Goal: Answer question/provide support: Share knowledge or assist other users

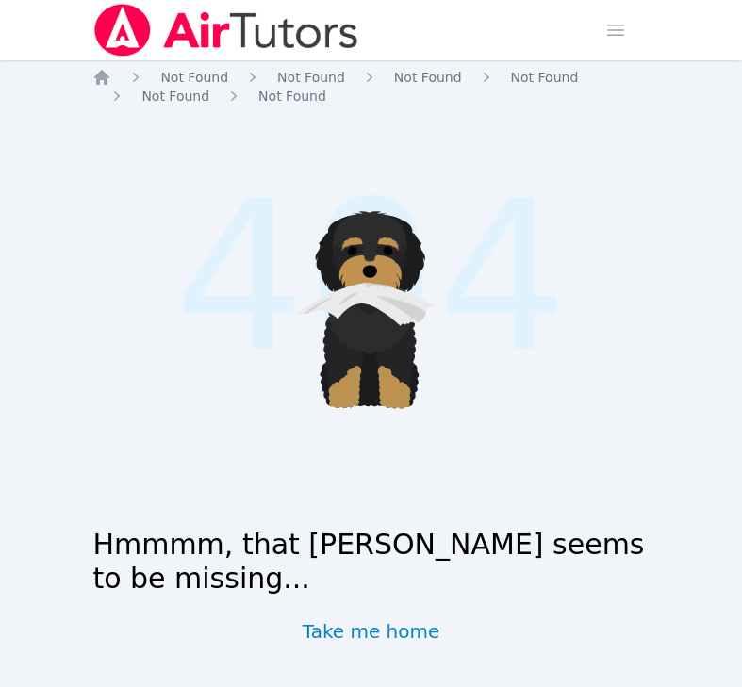
scroll to position [21, 0]
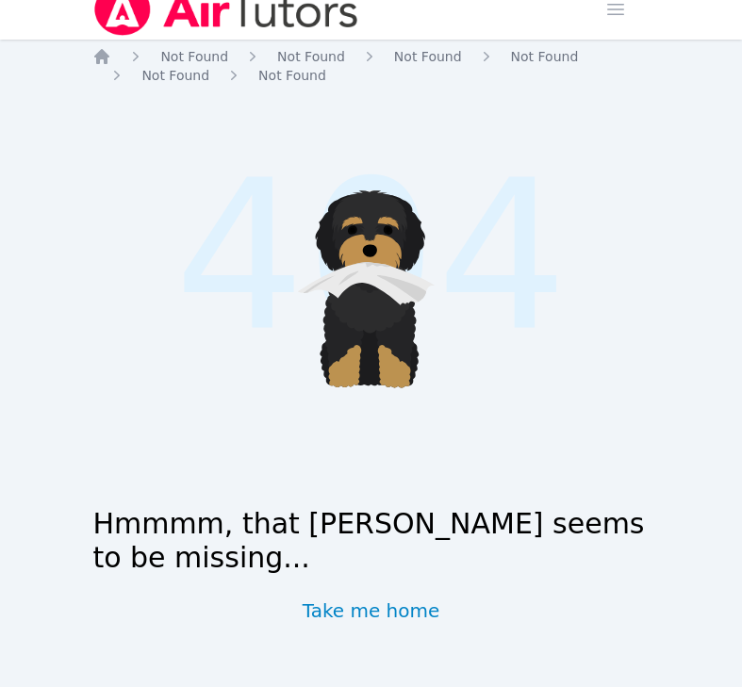
click at [165, 23] on img at bounding box center [225, 9] width 267 height 53
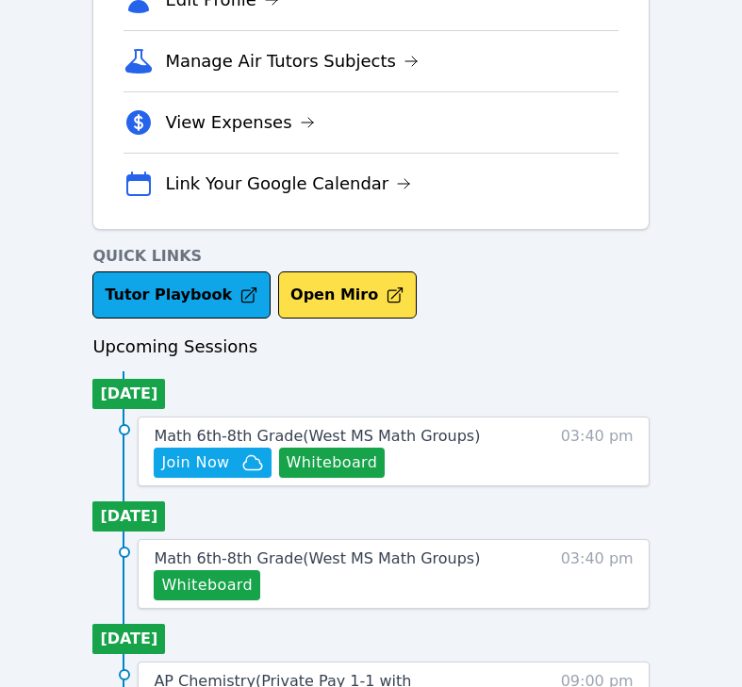
scroll to position [775, 0]
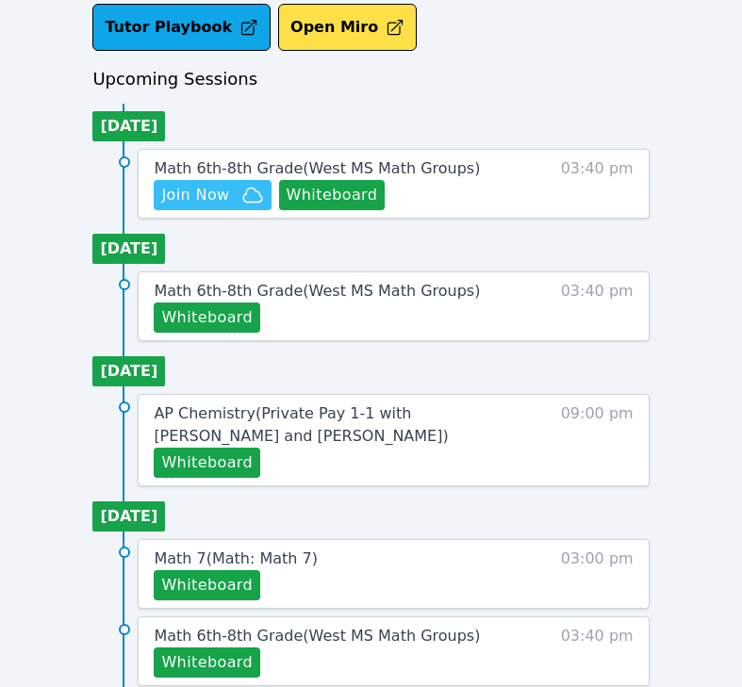
click at [201, 197] on span "Join Now" at bounding box center [195, 195] width 68 height 23
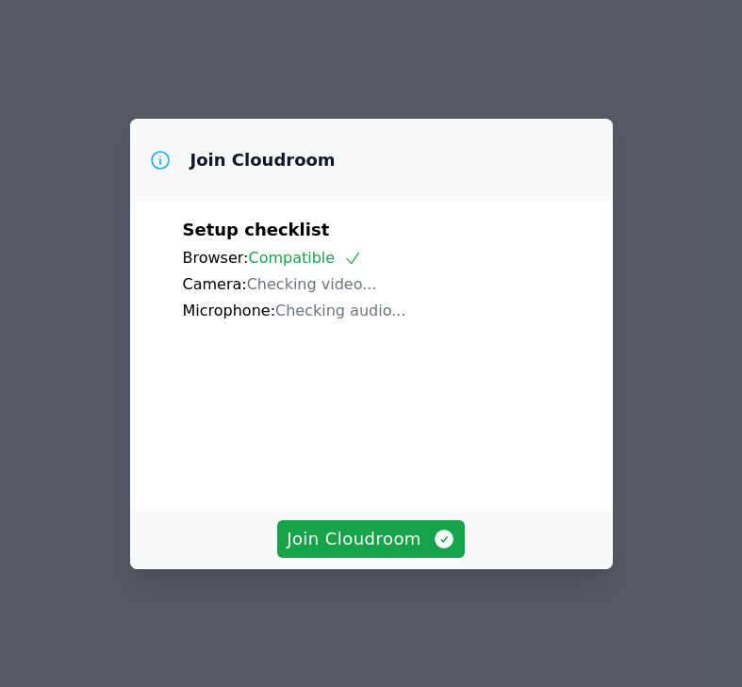
click at [352, 570] on div "Join Cloudroom" at bounding box center [371, 539] width 483 height 60
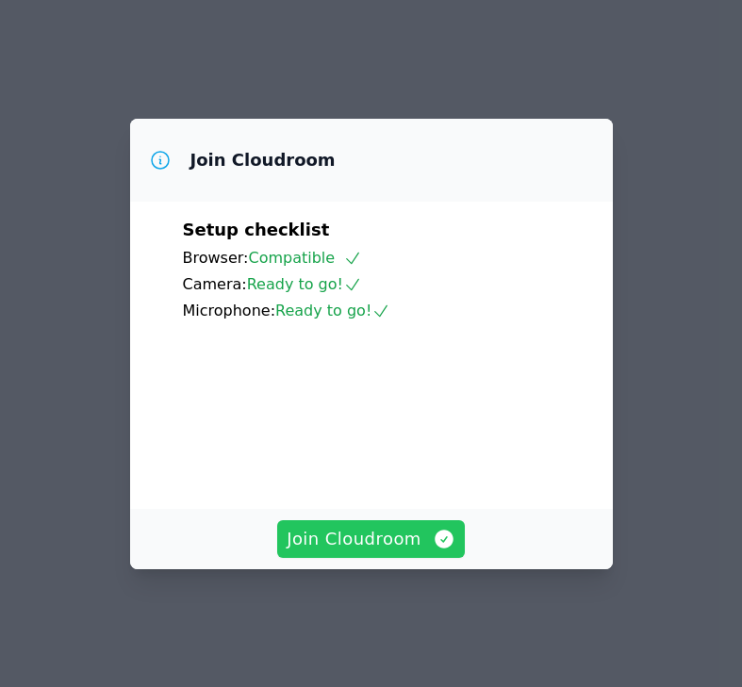
click at [349, 553] on span "Join Cloudroom" at bounding box center [371, 539] width 169 height 26
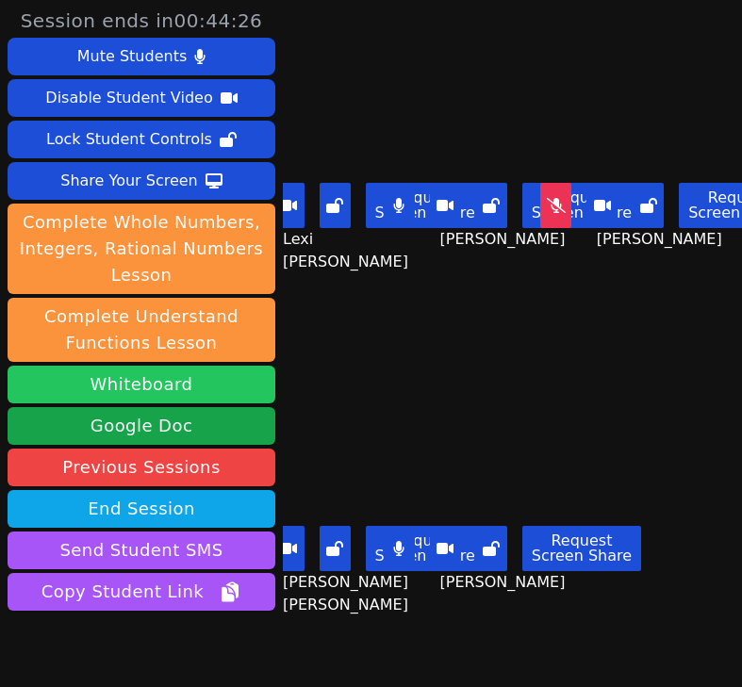
click at [191, 388] on button "Whiteboard" at bounding box center [142, 385] width 268 height 38
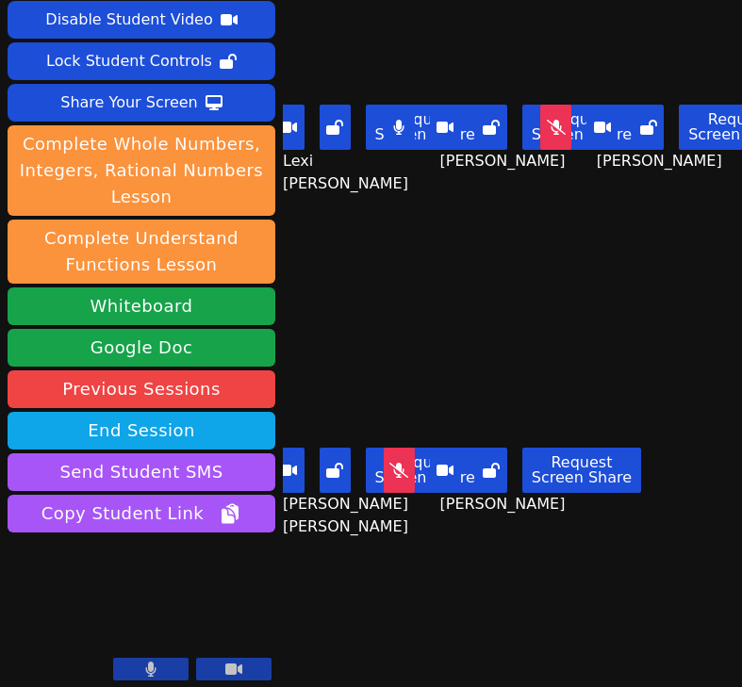
scroll to position [86, 0]
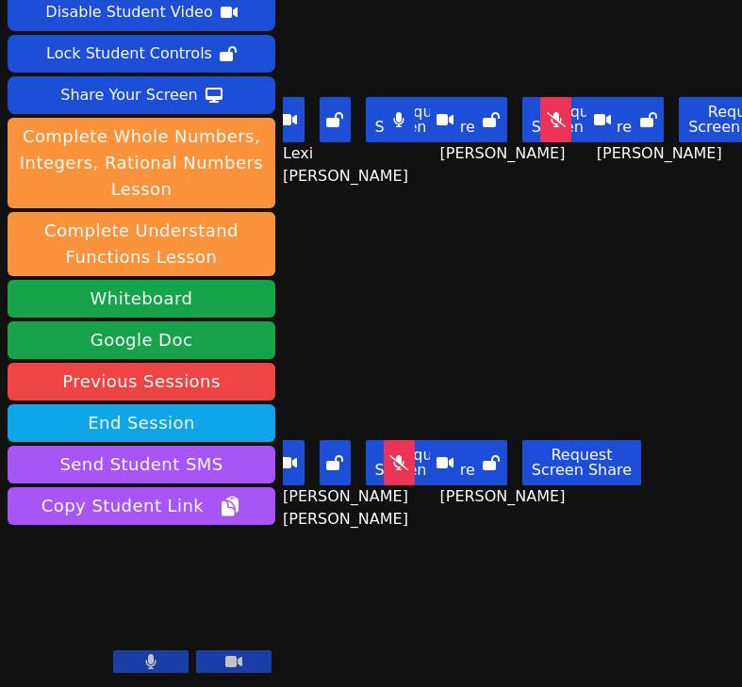
click at [455, 252] on div "[PERSON_NAME] Request Screen Share [PERSON_NAME]" at bounding box center [511, 86] width 145 height 344
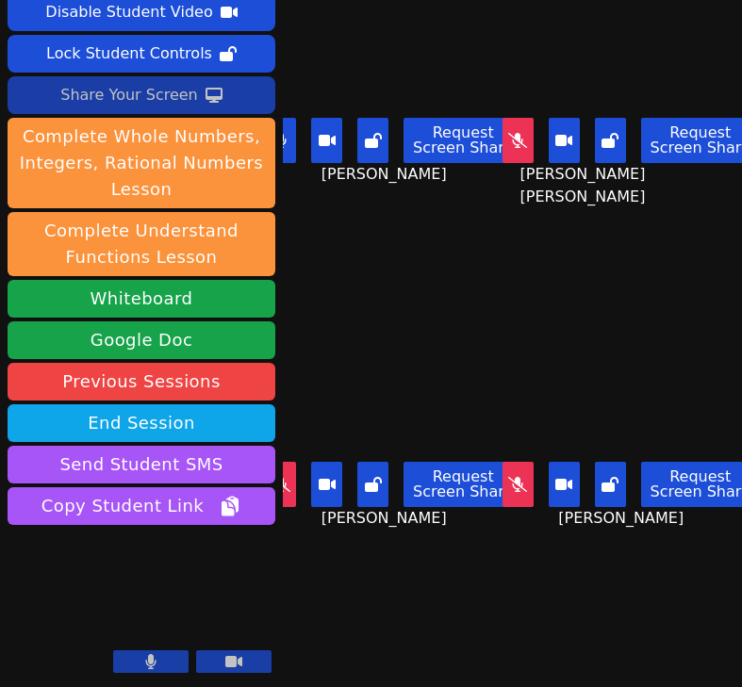
click at [115, 109] on div "Share Your Screen" at bounding box center [129, 95] width 138 height 30
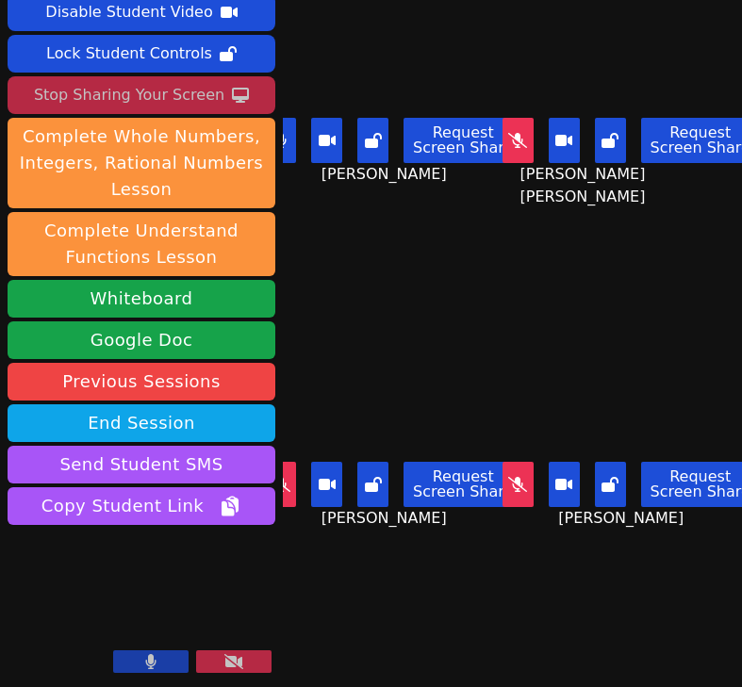
click at [125, 90] on div "Stop Sharing Your Screen" at bounding box center [129, 95] width 190 height 30
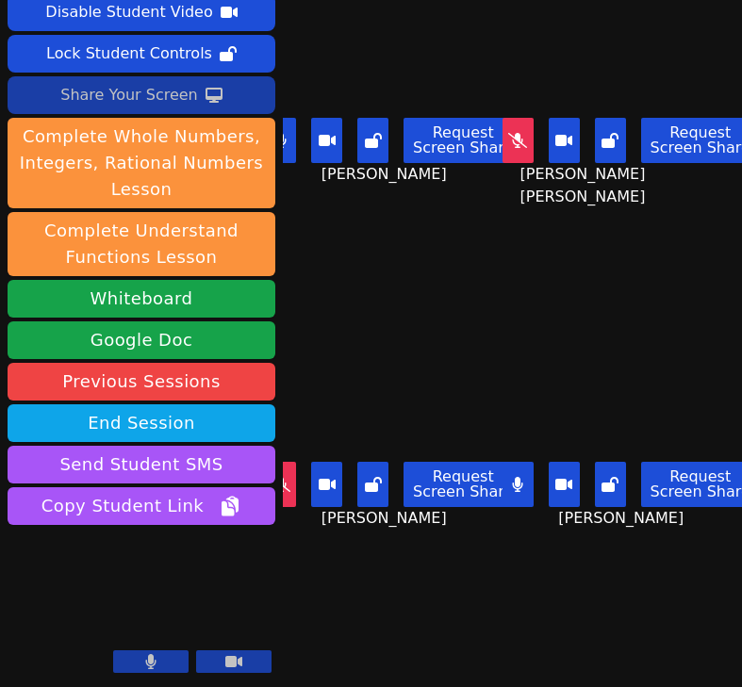
click at [95, 100] on div "Share Your Screen" at bounding box center [129, 95] width 138 height 30
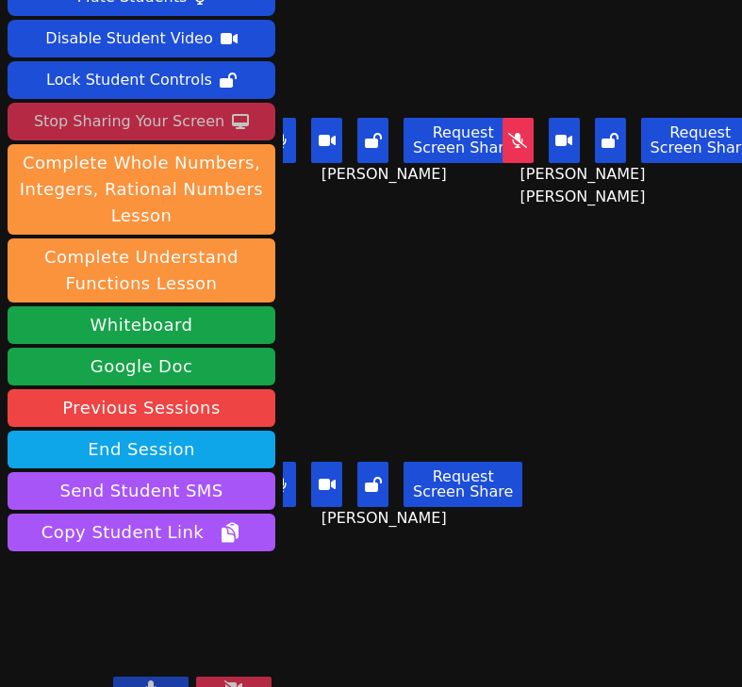
click at [138, 107] on div "Stop Sharing Your Screen" at bounding box center [129, 122] width 190 height 30
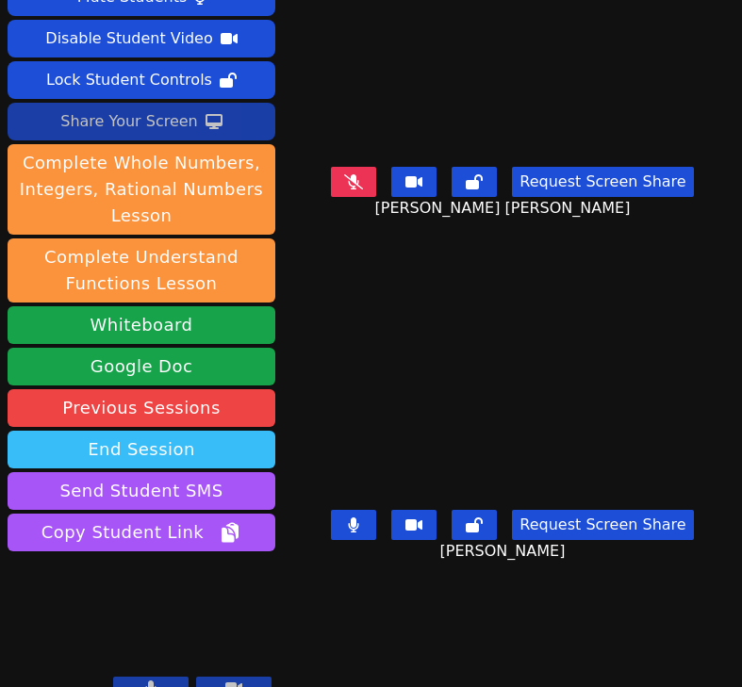
click at [194, 431] on button "End Session" at bounding box center [142, 450] width 268 height 38
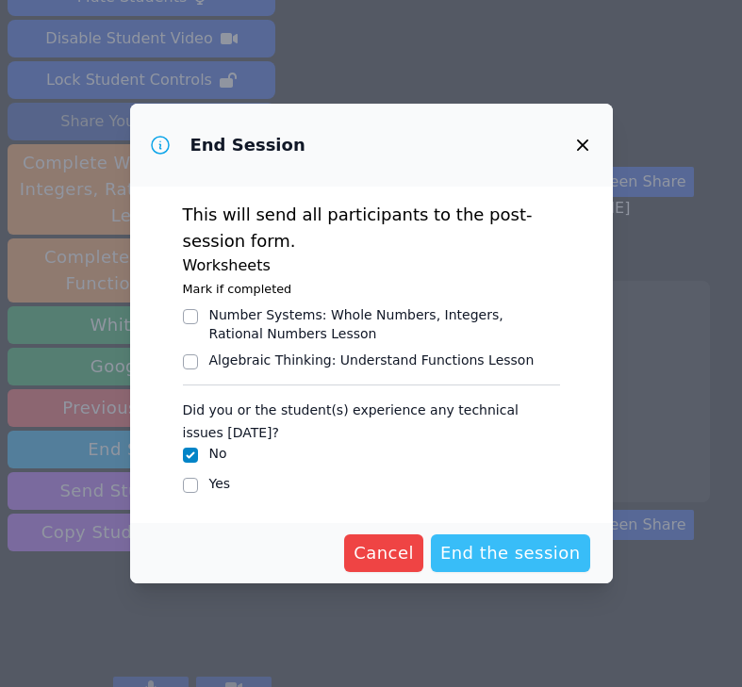
click at [517, 559] on span "End the session" at bounding box center [510, 553] width 141 height 26
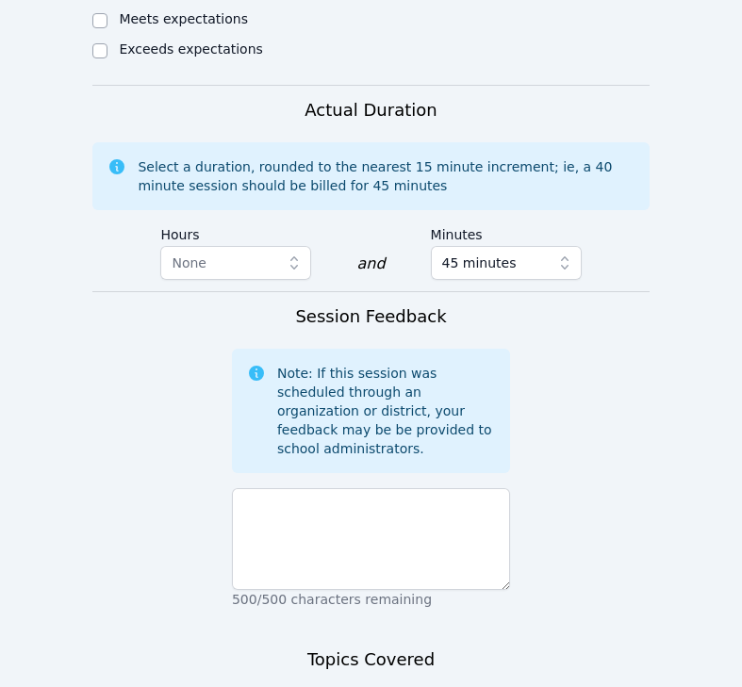
scroll to position [2622, 0]
